Goal: Task Accomplishment & Management: Manage account settings

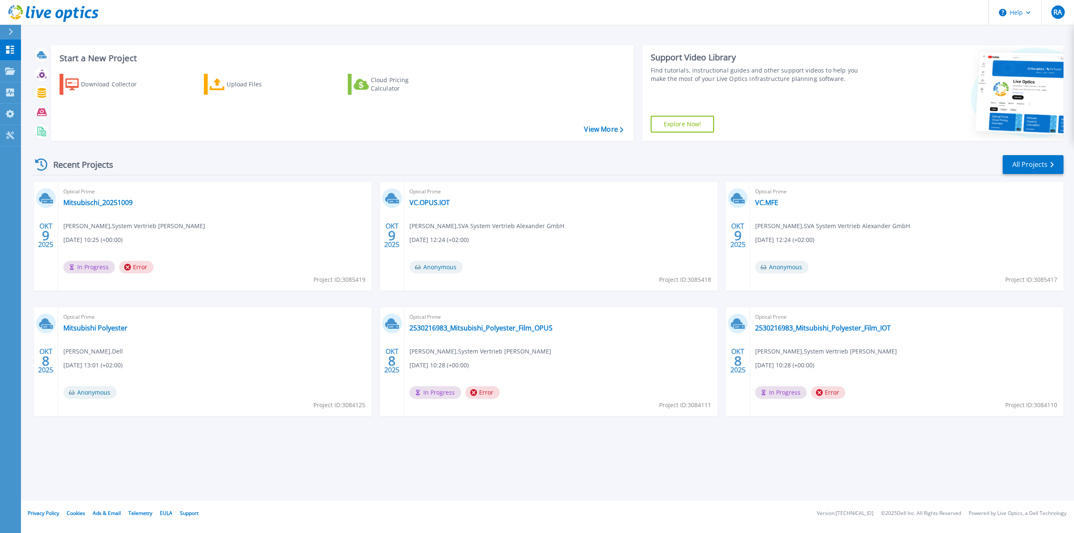
drag, startPoint x: 170, startPoint y: 187, endPoint x: 133, endPoint y: 150, distance: 52.5
click at [170, 187] on div "Optical Prime Mitsubischi_20251009 [PERSON_NAME] , System Vertrieb Alexander [D…" at bounding box center [214, 236] width 313 height 109
click at [7, 72] on icon at bounding box center [10, 71] width 10 height 7
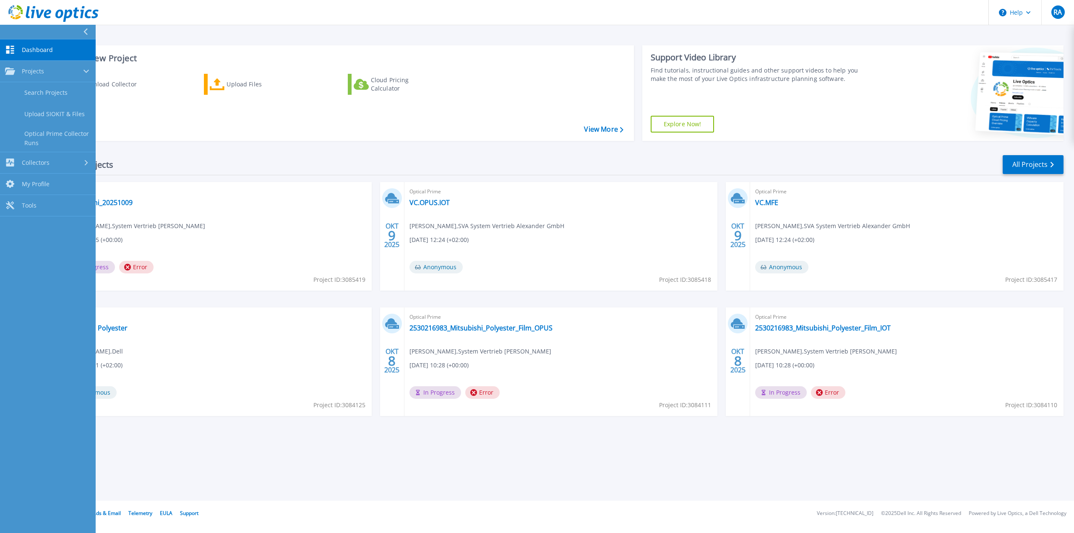
click at [74, 95] on link "Search Projects" at bounding box center [48, 92] width 96 height 21
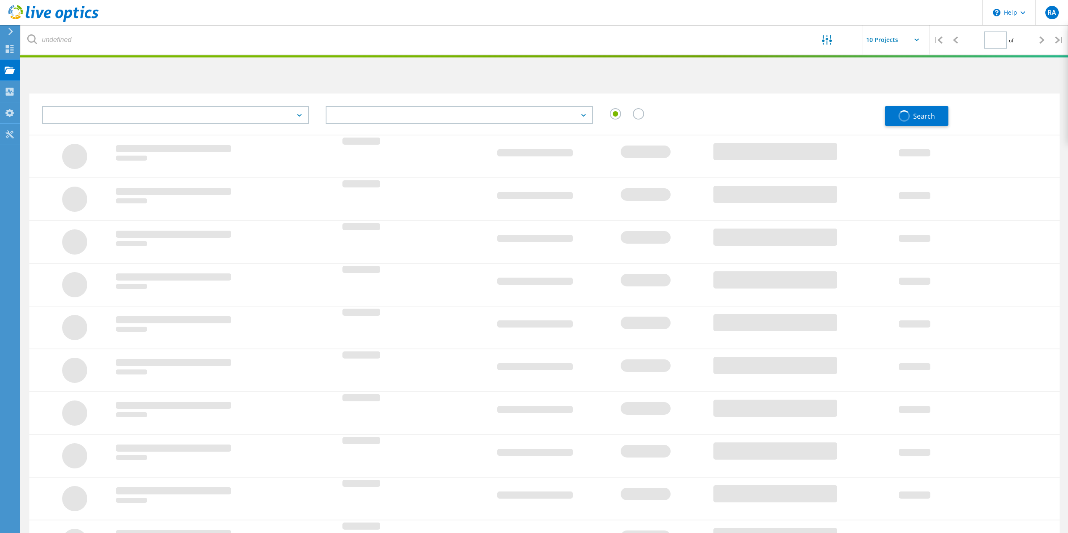
type input "1"
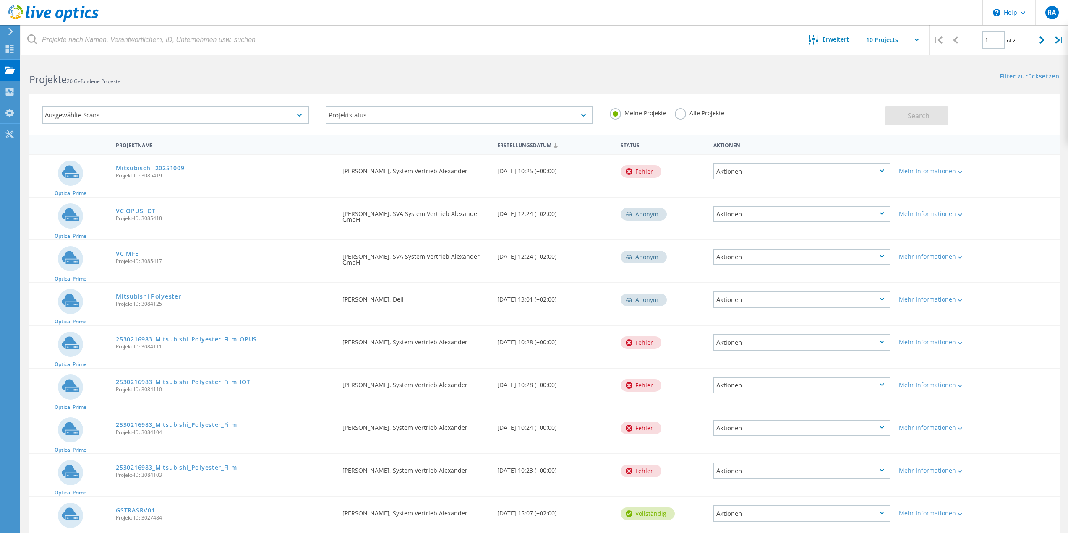
click at [856, 167] on div "Aktionen" at bounding box center [801, 171] width 177 height 16
click at [784, 184] on div "Löschen" at bounding box center [801, 184] width 175 height 13
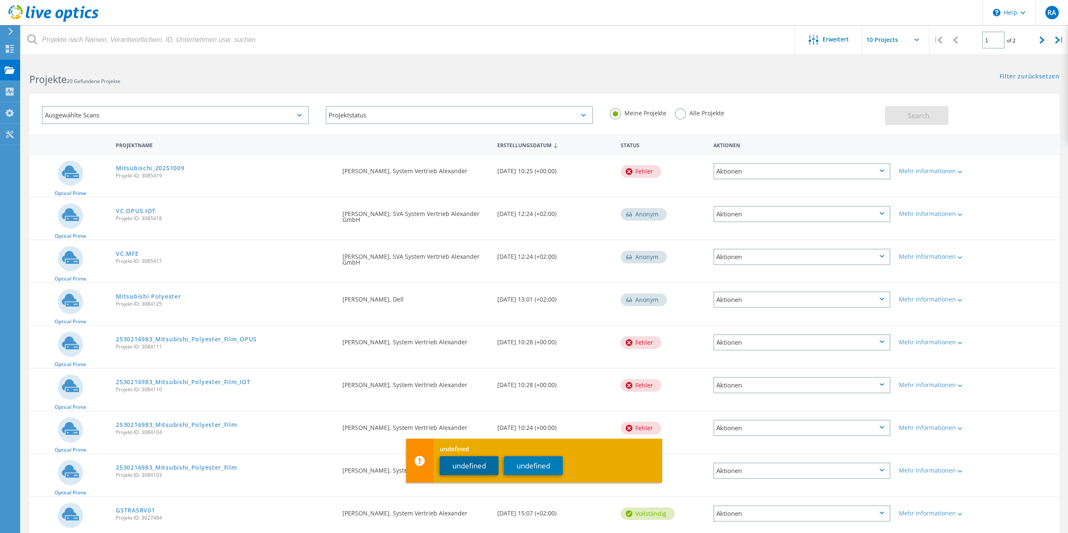
click at [469, 467] on button "undefined" at bounding box center [469, 465] width 59 height 19
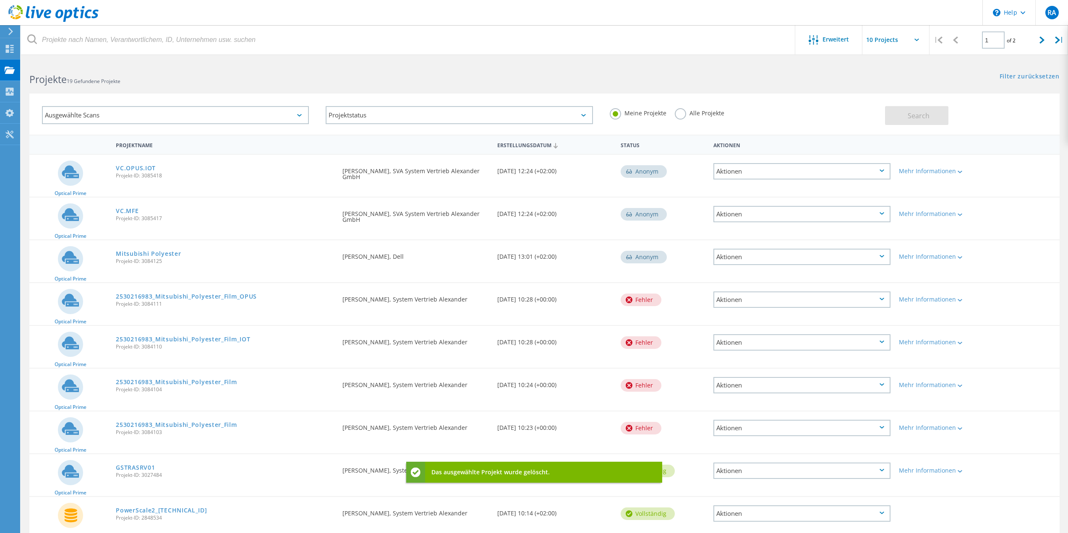
click at [746, 298] on div "Aktionen" at bounding box center [801, 300] width 177 height 16
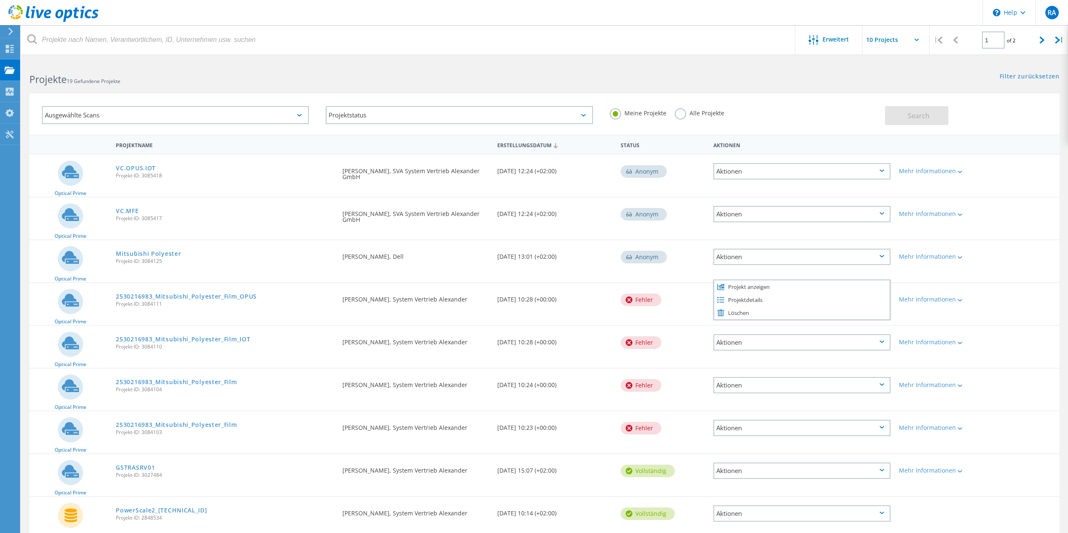
click at [740, 311] on div "Löschen" at bounding box center [801, 312] width 175 height 13
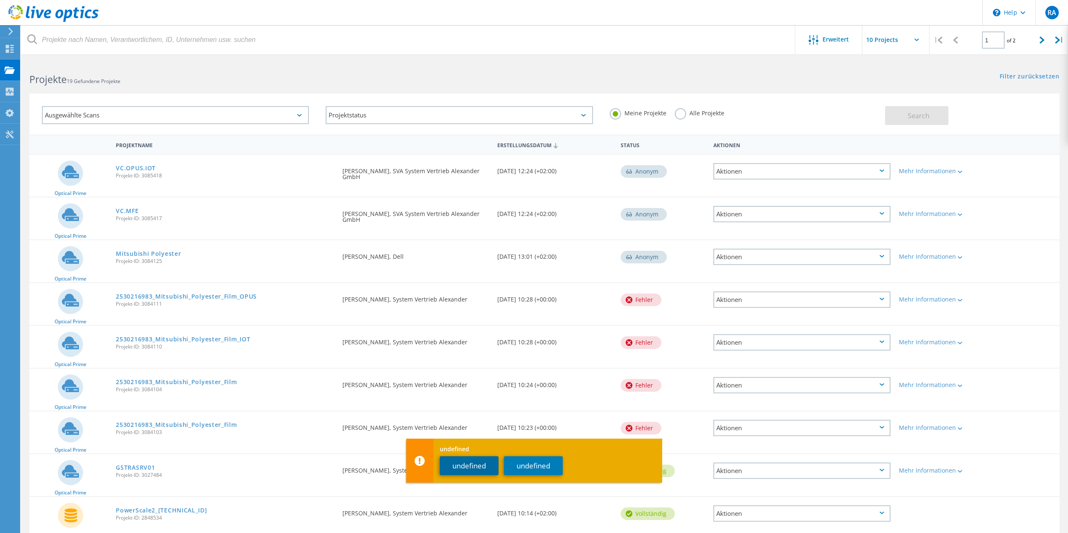
click at [480, 467] on button "undefined" at bounding box center [469, 465] width 59 height 19
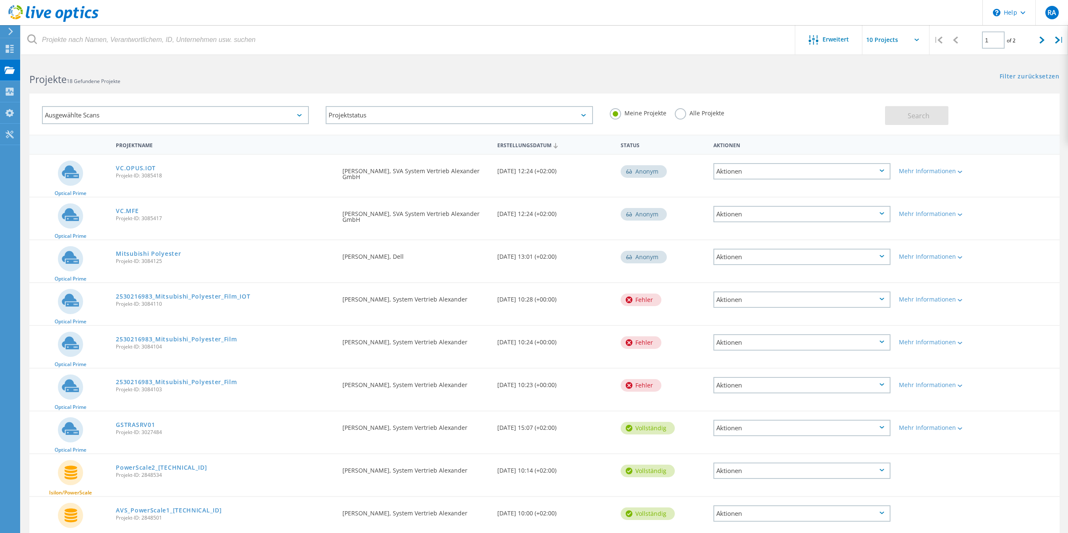
click at [761, 302] on div "Aktionen" at bounding box center [801, 300] width 177 height 16
click at [760, 310] on div "Löschen" at bounding box center [801, 312] width 175 height 13
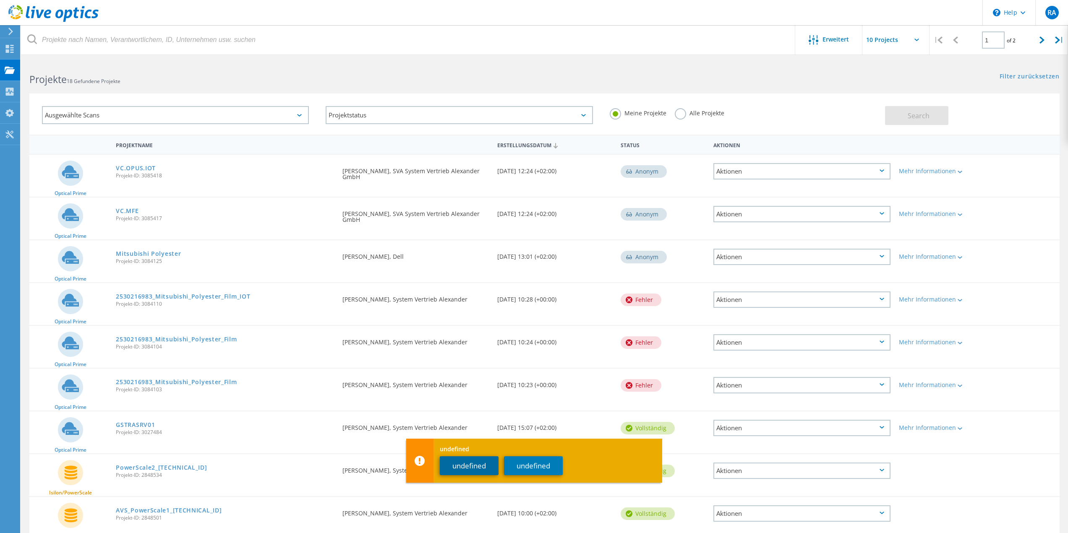
click at [470, 466] on button "undefined" at bounding box center [469, 465] width 59 height 19
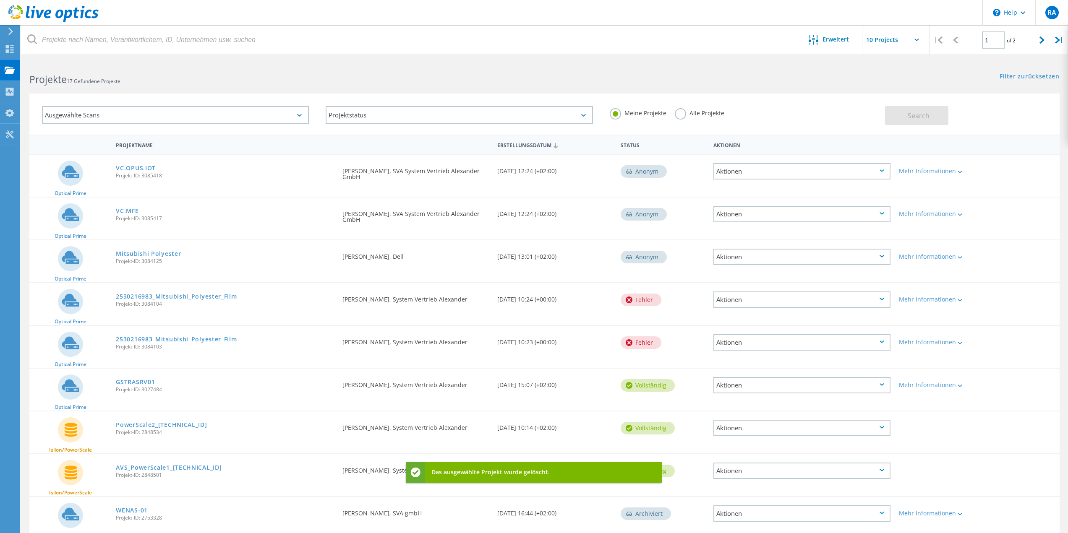
click at [736, 342] on div "Aktionen" at bounding box center [801, 342] width 177 height 16
click at [744, 354] on div "Löschen" at bounding box center [801, 355] width 175 height 13
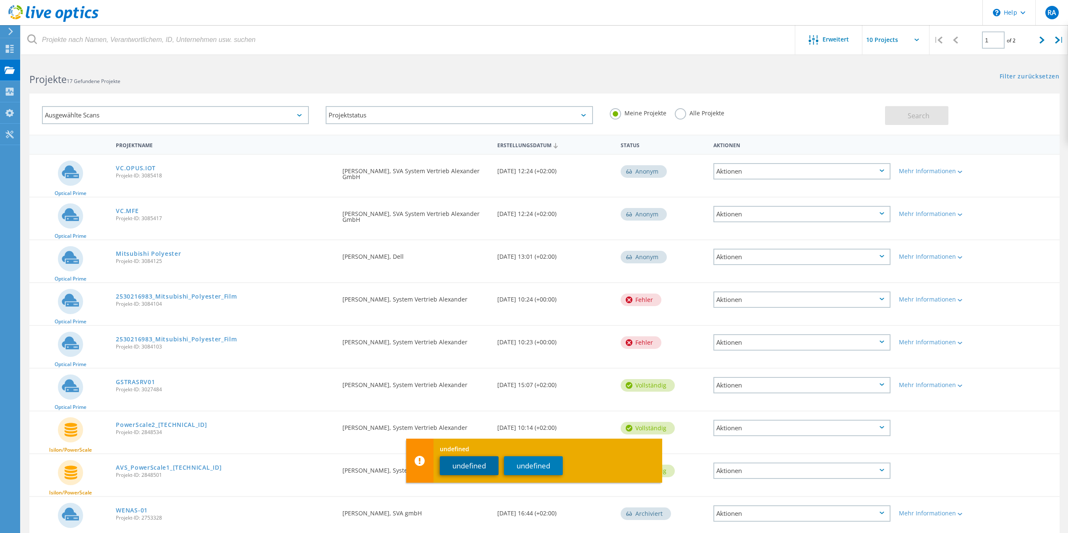
click at [463, 467] on button "undefined" at bounding box center [469, 465] width 59 height 19
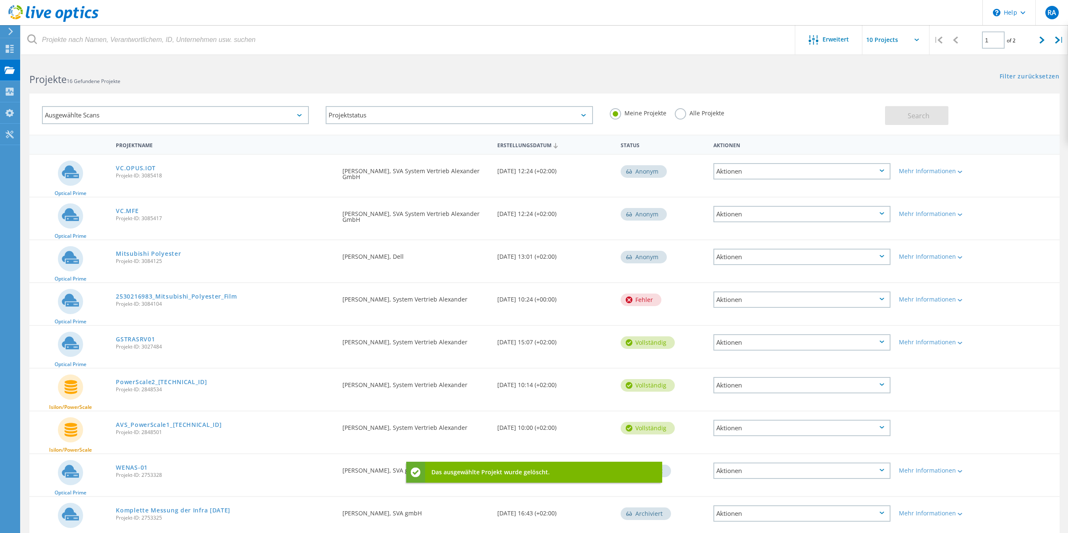
click at [759, 301] on div "Aktionen" at bounding box center [801, 300] width 177 height 16
click at [733, 318] on div "Löschen" at bounding box center [801, 312] width 175 height 13
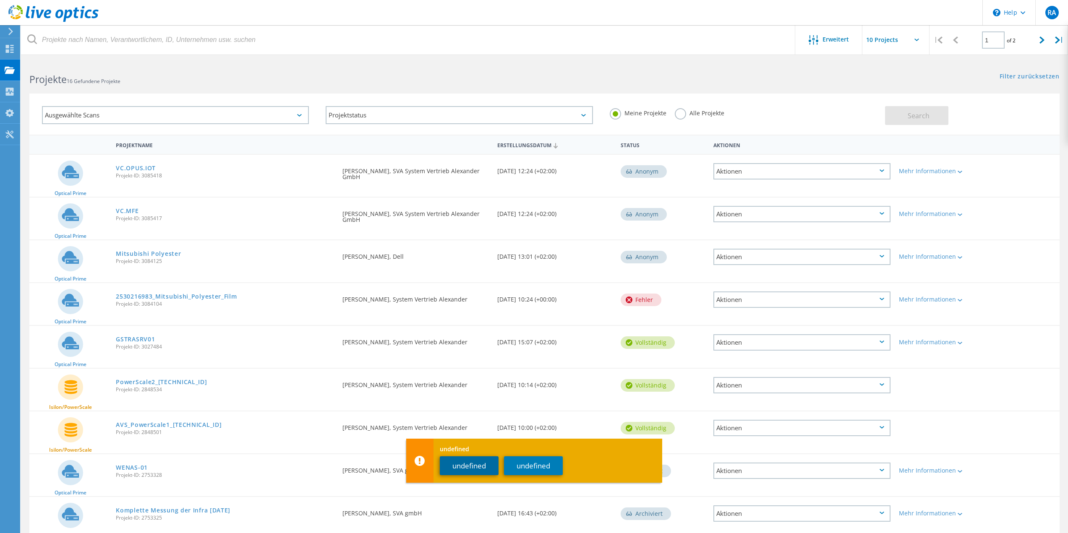
click at [477, 464] on button "undefined" at bounding box center [469, 465] width 59 height 19
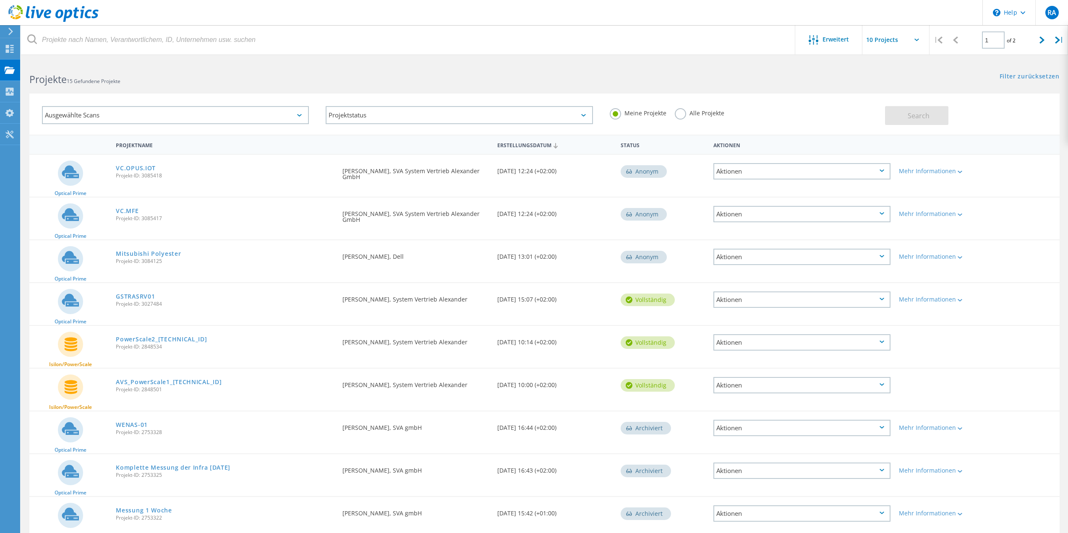
click at [710, 21] on header "\n Help Explore Helpful Articles Contact Support RA Endbenutzer [PERSON_NAME] […" at bounding box center [534, 12] width 1068 height 25
